Goal: Use online tool/utility: Use online tool/utility

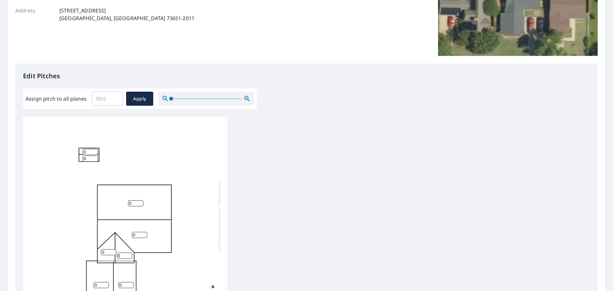
scroll to position [128, 0]
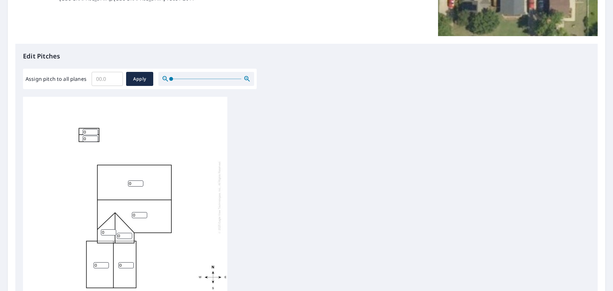
drag, startPoint x: 109, startPoint y: 234, endPoint x: 93, endPoint y: 232, distance: 15.4
click at [93, 232] on div "0 0 0 0 0 0 0 0" at bounding box center [125, 197] width 204 height 201
type input "6"
drag, startPoint x: 122, startPoint y: 238, endPoint x: 113, endPoint y: 237, distance: 9.0
click at [113, 237] on div "0 0 0 0 6 0 0 0" at bounding box center [125, 197] width 204 height 201
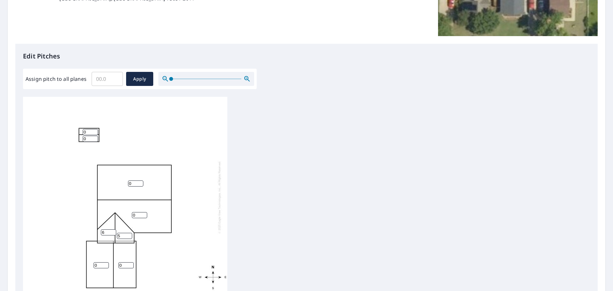
type input "5"
drag, startPoint x: 133, startPoint y: 178, endPoint x: 121, endPoint y: 177, distance: 12.2
click at [123, 175] on div "0 0 0 0 6 5 0 0" at bounding box center [125, 197] width 204 height 201
drag, startPoint x: 134, startPoint y: 182, endPoint x: 117, endPoint y: 184, distance: 17.1
click at [124, 182] on div "0 0 0 0 6 5 0 0" at bounding box center [125, 197] width 204 height 201
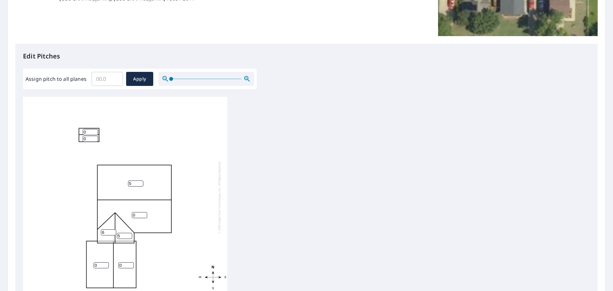
type input "5"
drag, startPoint x: 136, startPoint y: 214, endPoint x: 119, endPoint y: 214, distance: 17.3
click at [119, 213] on div "5 0 0 0 6 5 0 0" at bounding box center [125, 197] width 204 height 201
type input "5"
drag, startPoint x: 124, startPoint y: 262, endPoint x: 110, endPoint y: 266, distance: 15.1
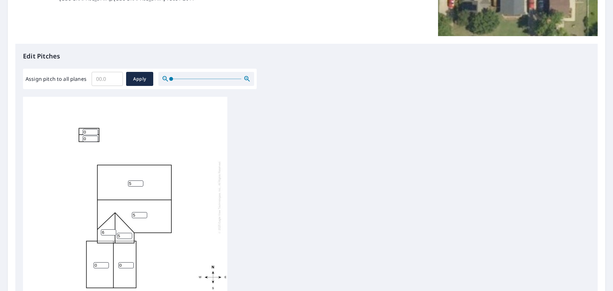
click at [112, 263] on div "5 5 0 0 6 5 0 0" at bounding box center [125, 197] width 204 height 201
type input "5"
drag, startPoint x: 100, startPoint y: 265, endPoint x: 91, endPoint y: 265, distance: 8.6
click at [91, 265] on div "5 5 0 5 6 5 0 0" at bounding box center [125, 197] width 204 height 201
type input "5"
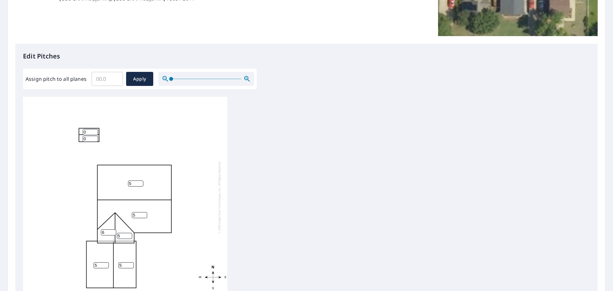
drag, startPoint x: 86, startPoint y: 130, endPoint x: 71, endPoint y: 130, distance: 15.3
click at [70, 129] on div "5 5 5 5 6 5 0 0" at bounding box center [125, 197] width 204 height 201
type input "3"
drag, startPoint x: 87, startPoint y: 139, endPoint x: 73, endPoint y: 140, distance: 14.1
click at [64, 137] on div "5 5 5 5 6 5 0 3" at bounding box center [125, 197] width 204 height 201
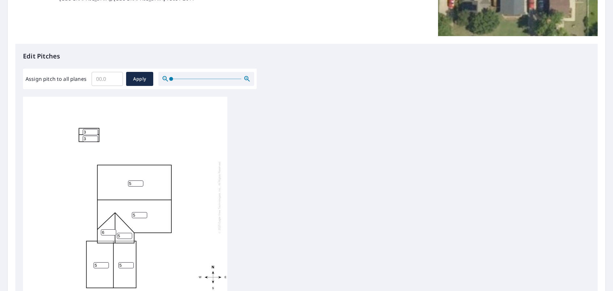
type input "3"
drag, startPoint x: 87, startPoint y: 131, endPoint x: 77, endPoint y: 130, distance: 10.6
click at [77, 129] on div "5 5 5 5 6 5 3 3" at bounding box center [125, 197] width 204 height 201
type input "2"
drag, startPoint x: 89, startPoint y: 140, endPoint x: 77, endPoint y: 138, distance: 12.3
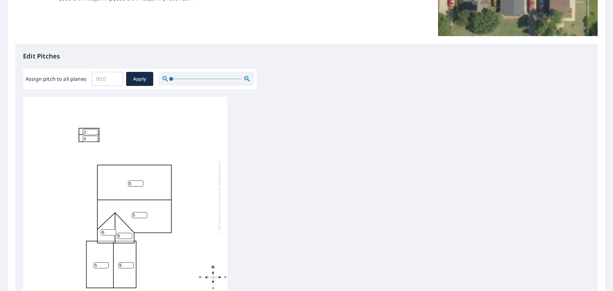
click at [77, 138] on div "5 5 5 5 6 5 3 2" at bounding box center [125, 197] width 204 height 201
type input "2"
drag, startPoint x: 158, startPoint y: 131, endPoint x: 161, endPoint y: 127, distance: 4.3
click at [159, 131] on div "5 5 5 5 6 5 2 2" at bounding box center [125, 197] width 204 height 201
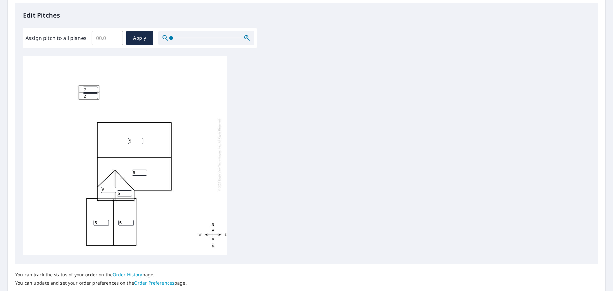
scroll to position [215, 0]
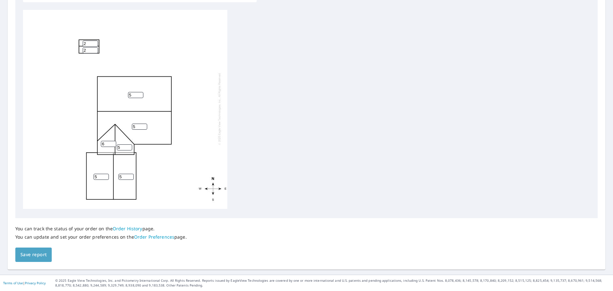
click at [39, 253] on span "Save report" at bounding box center [33, 255] width 26 height 8
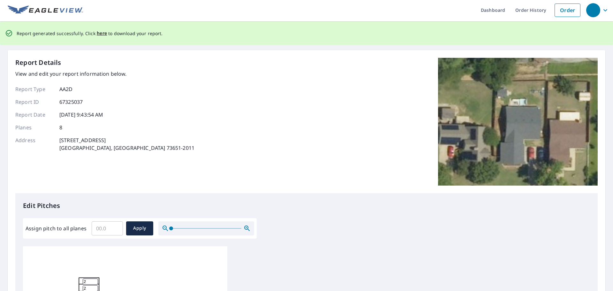
scroll to position [0, 0]
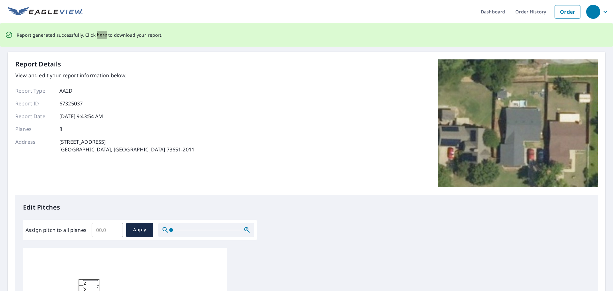
click at [103, 35] on span "here" at bounding box center [102, 35] width 11 height 8
